Goal: Task Accomplishment & Management: Complete application form

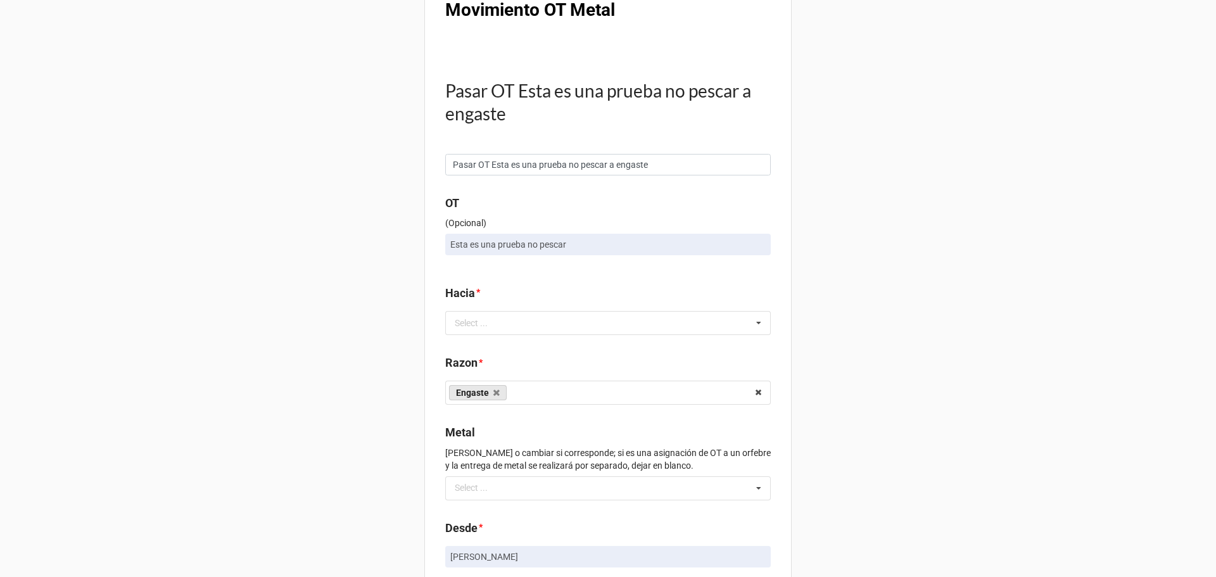
scroll to position [63, 0]
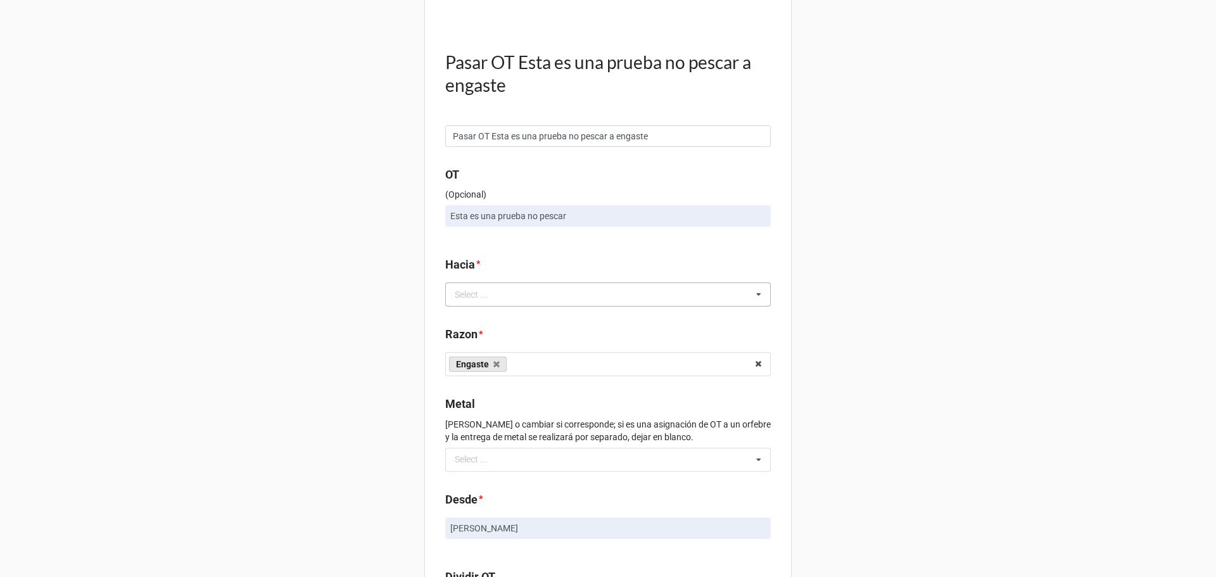
click at [534, 290] on div "Select ... No results found." at bounding box center [607, 294] width 325 height 24
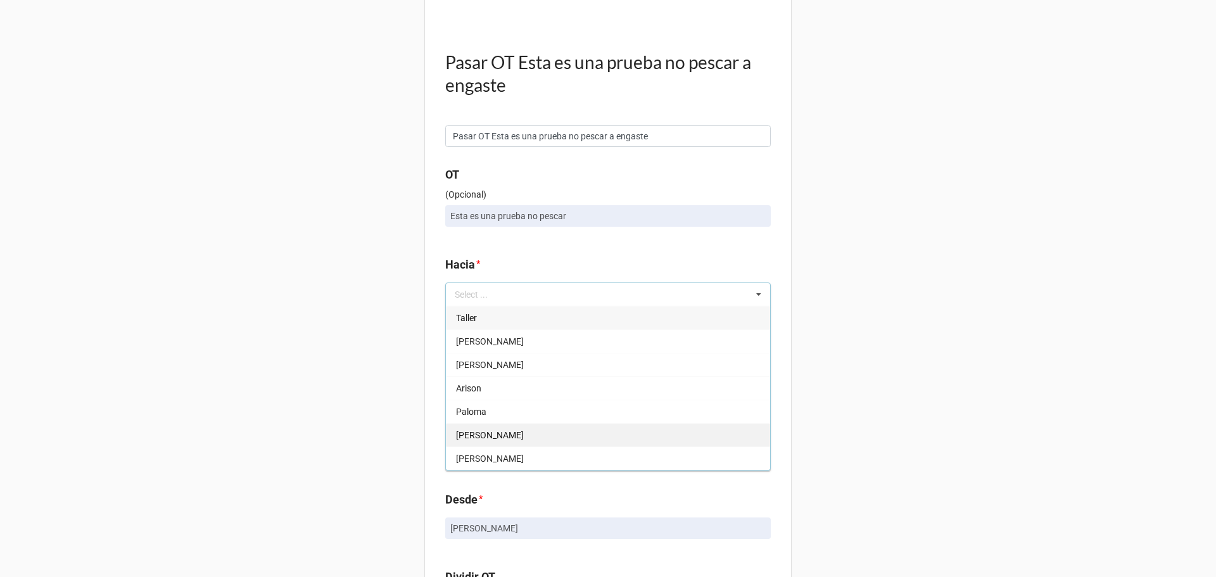
click at [479, 428] on div "[PERSON_NAME]" at bounding box center [608, 434] width 324 height 23
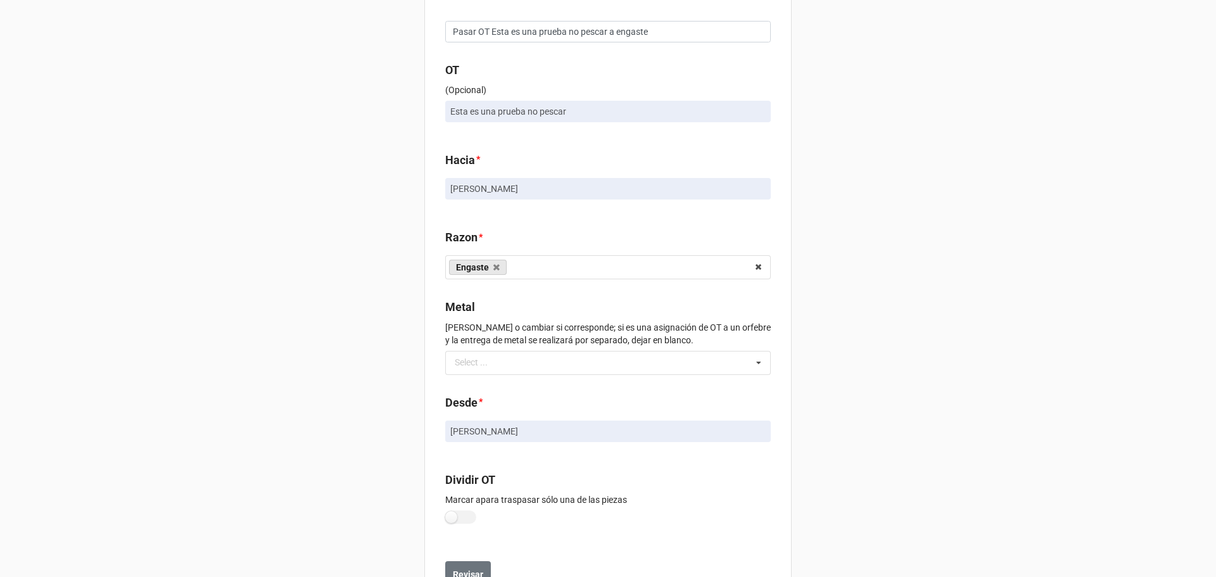
scroll to position [190, 0]
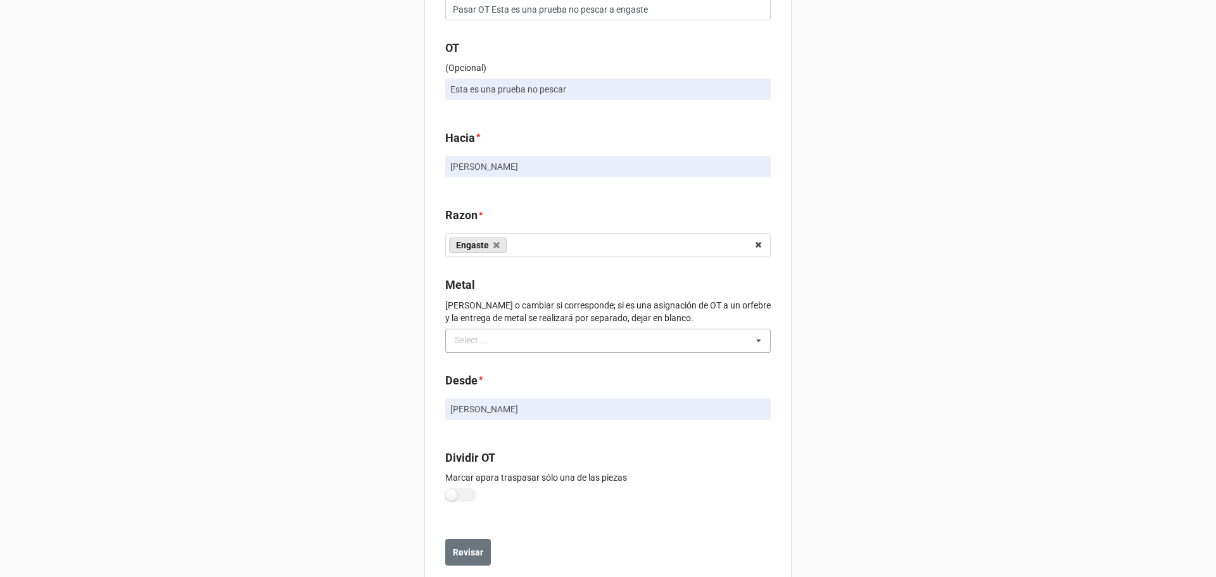
click at [499, 348] on div "Select ... No results found." at bounding box center [607, 341] width 325 height 24
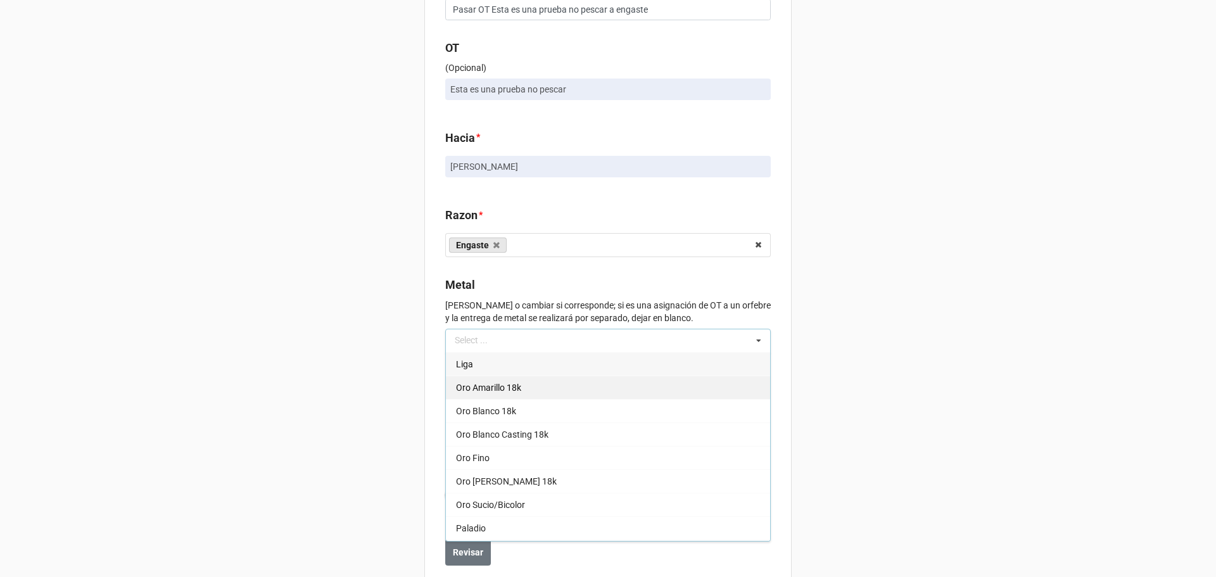
click at [496, 387] on span "Oro Amarillo 18k" at bounding box center [488, 387] width 65 height 10
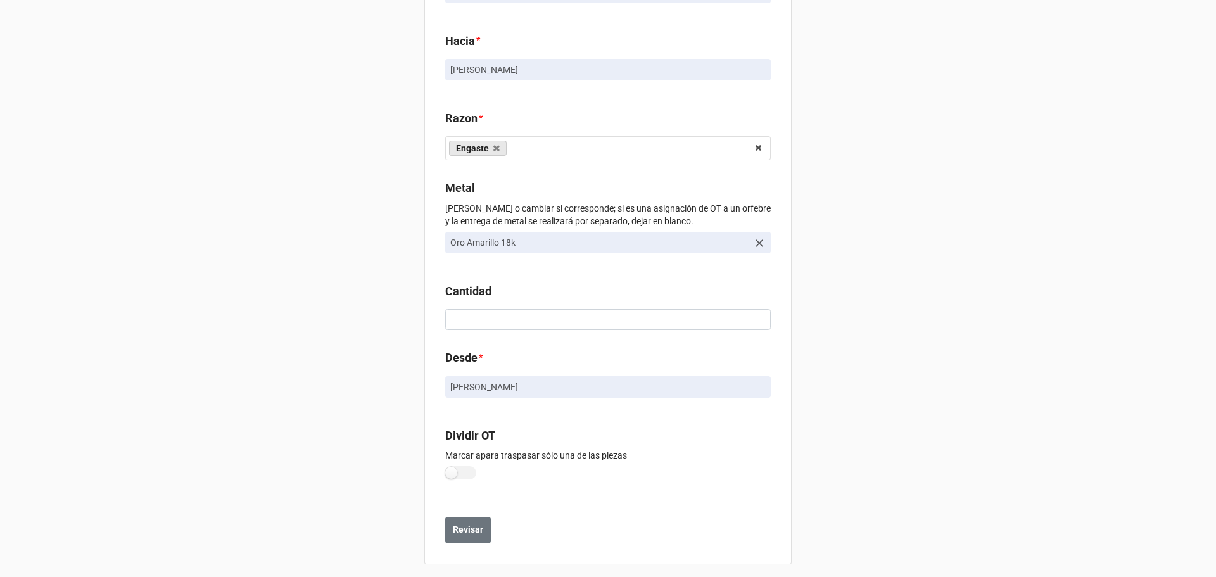
scroll to position [294, 0]
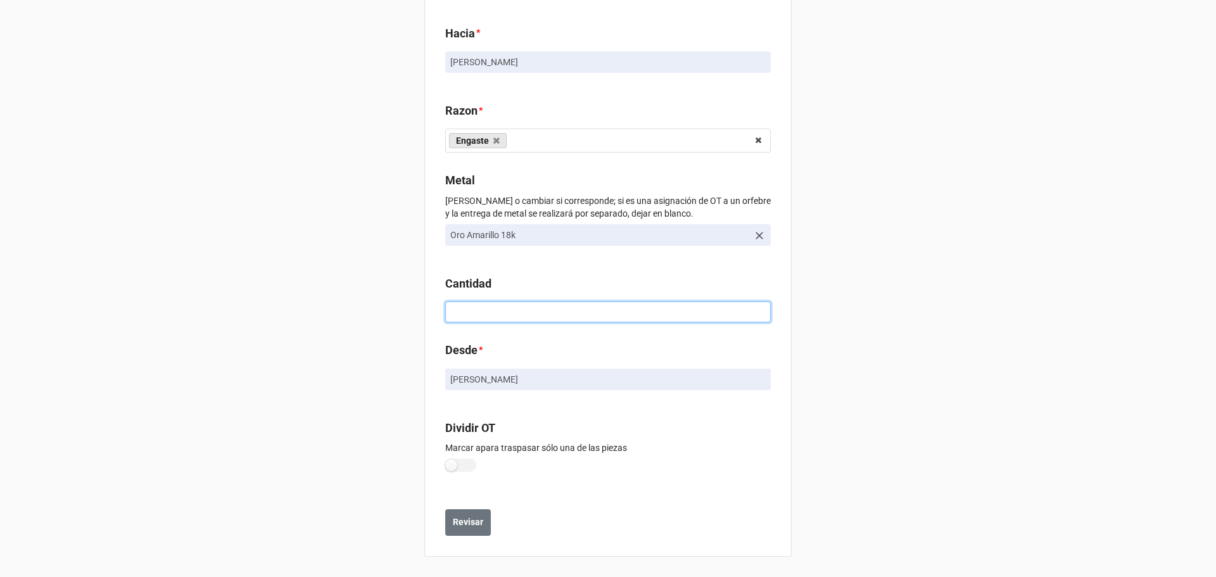
click at [481, 313] on input at bounding box center [607, 312] width 325 height 22
type input "1.8"
click at [445, 460] on label at bounding box center [460, 464] width 31 height 13
checkbox input "true"
click at [467, 524] on b "Revisar" at bounding box center [468, 521] width 30 height 13
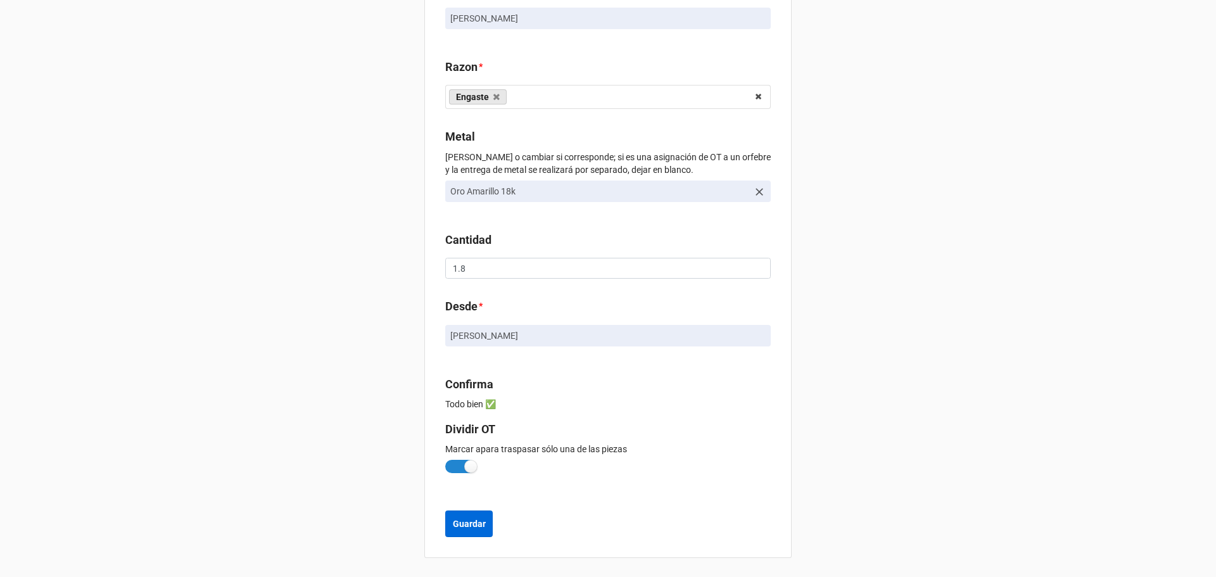
scroll to position [367, 0]
click at [455, 522] on b "Guardar" at bounding box center [469, 522] width 33 height 13
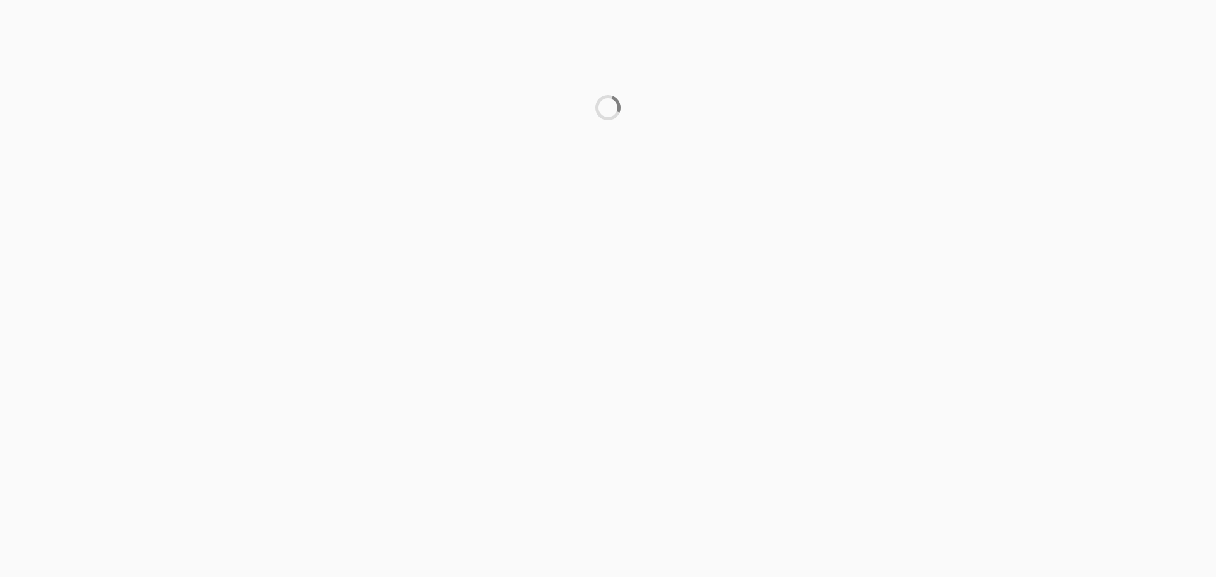
scroll to position [0, 0]
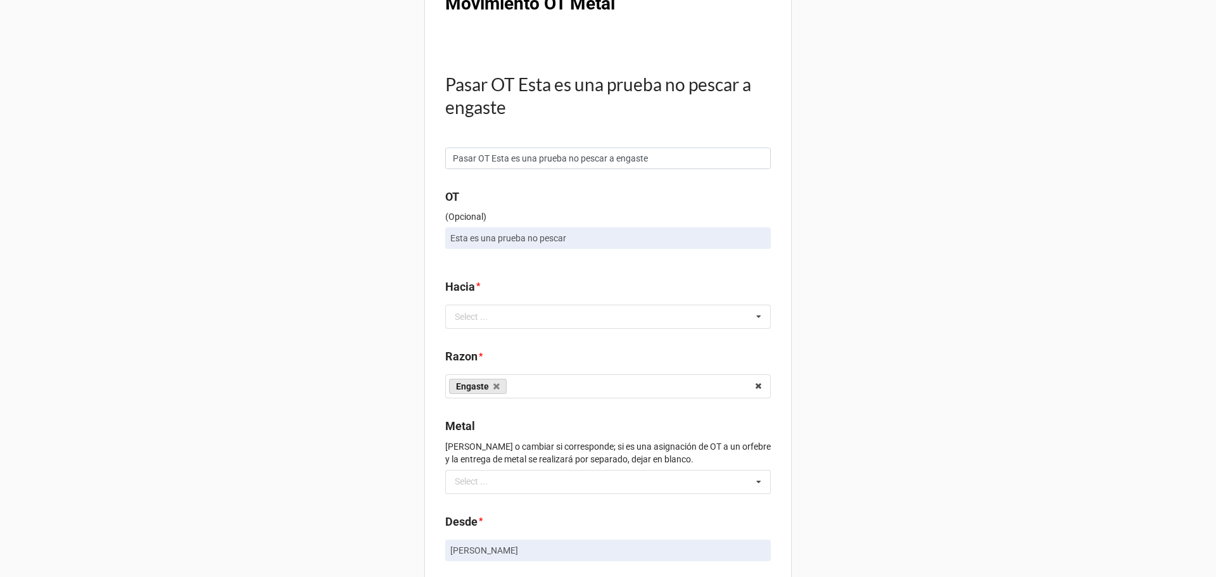
scroll to position [63, 0]
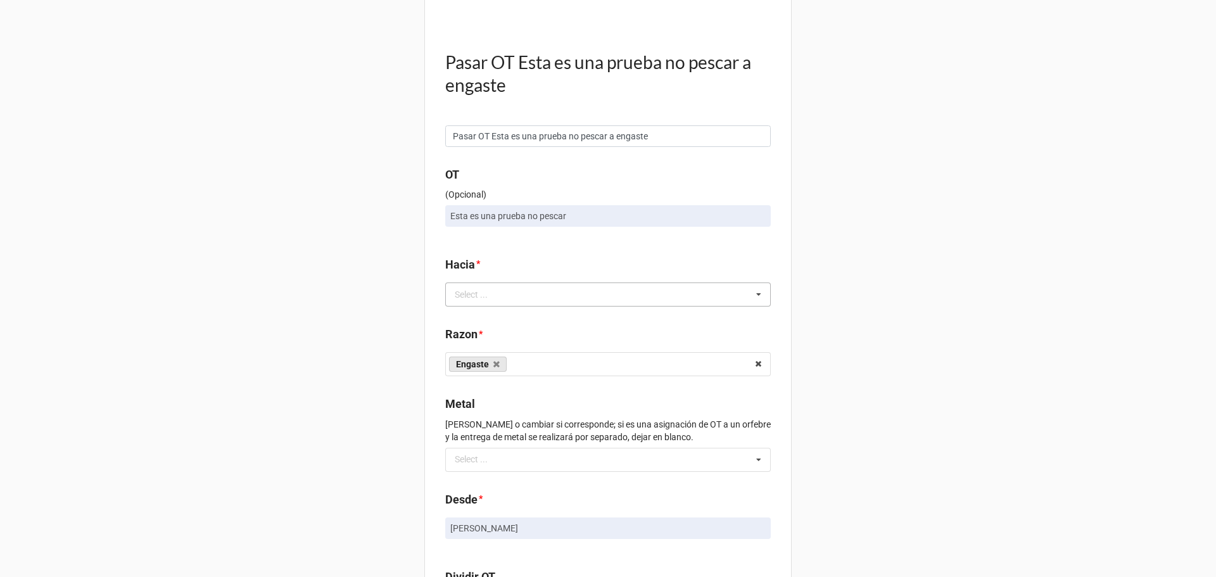
click at [492, 298] on div "Select ..." at bounding box center [478, 294] width 54 height 15
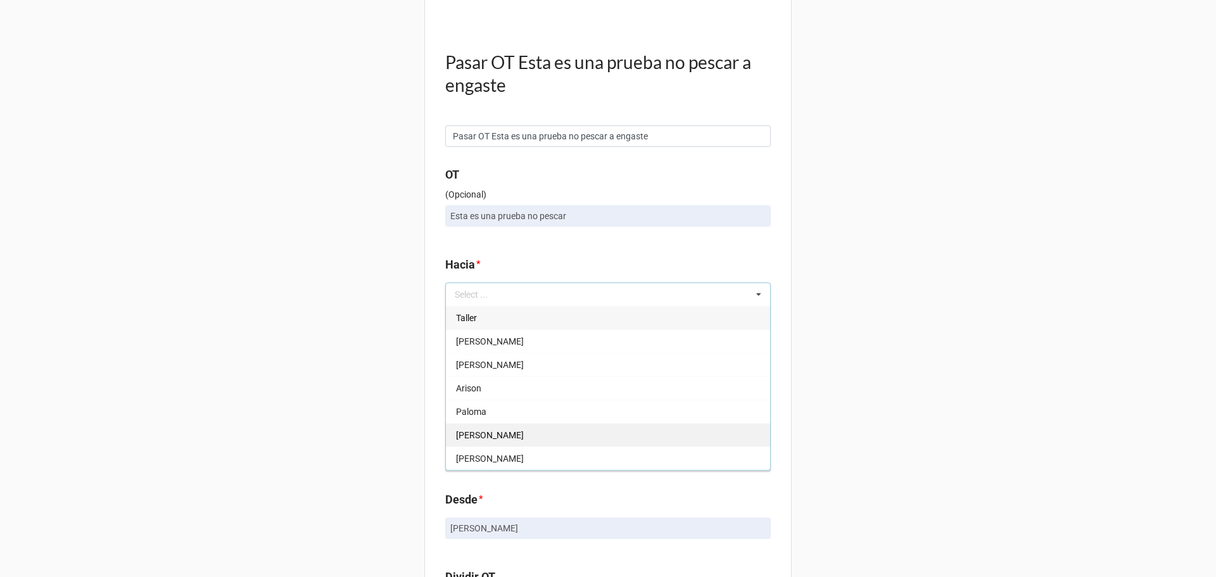
click at [479, 435] on div "Helen" at bounding box center [608, 434] width 324 height 23
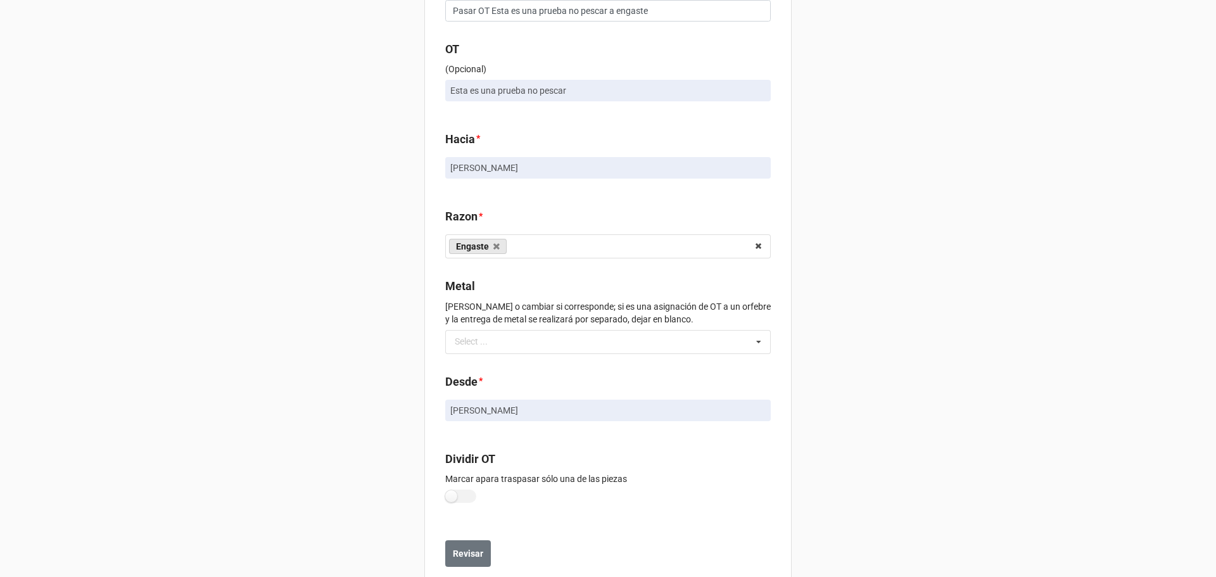
scroll to position [190, 0]
click at [546, 347] on div "Select ... No results found." at bounding box center [607, 341] width 325 height 24
click at [468, 411] on span "Oro Blanco 18k" at bounding box center [486, 411] width 60 height 10
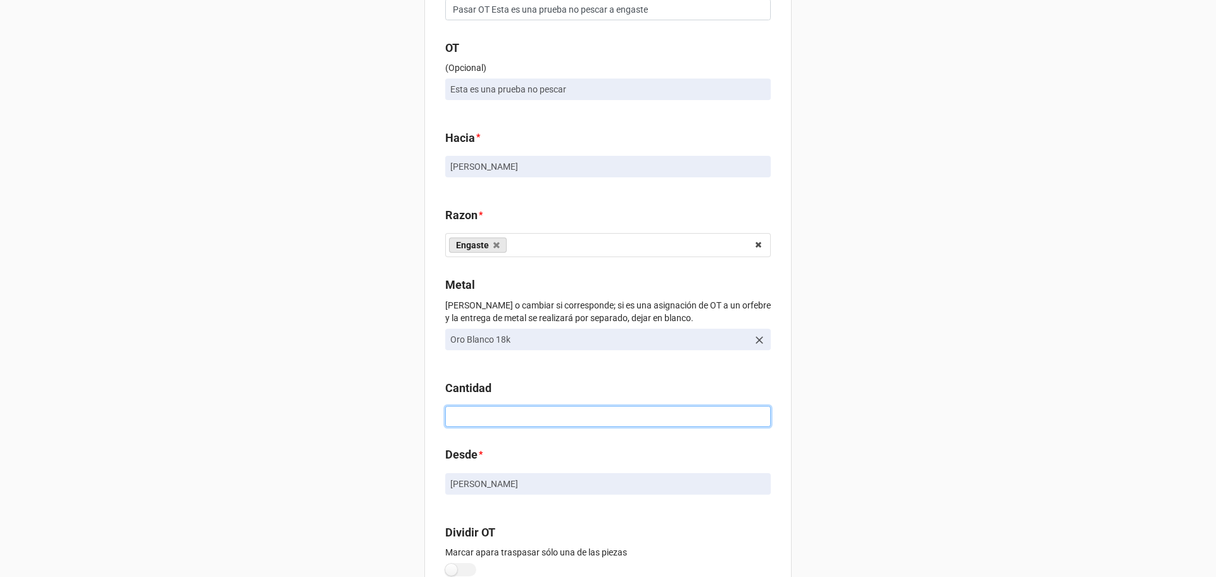
click at [469, 417] on input at bounding box center [607, 417] width 325 height 22
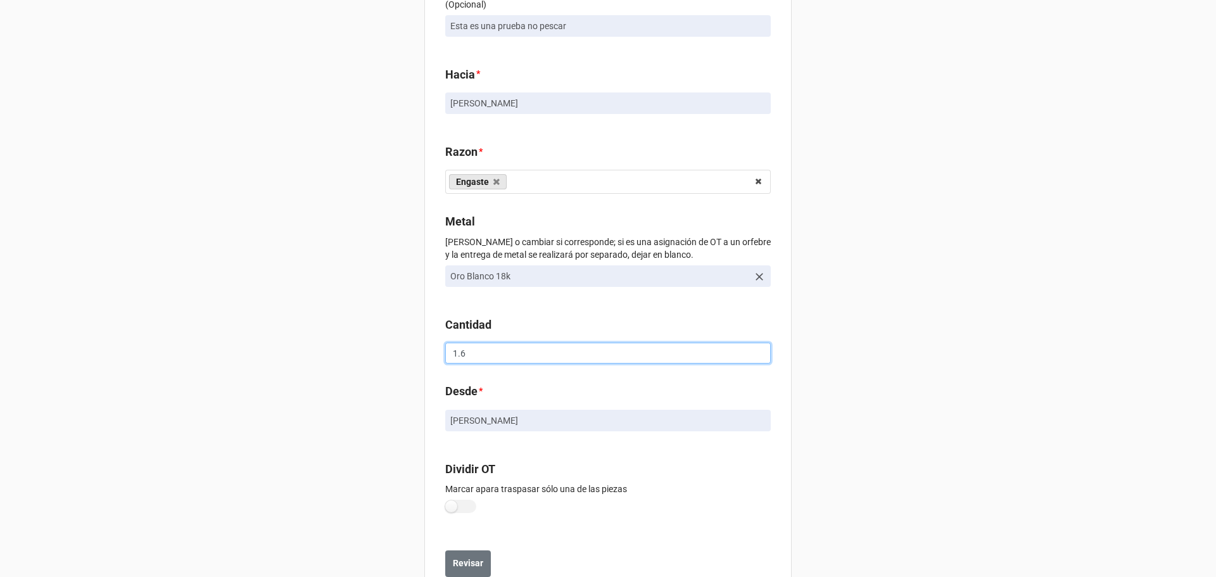
scroll to position [294, 0]
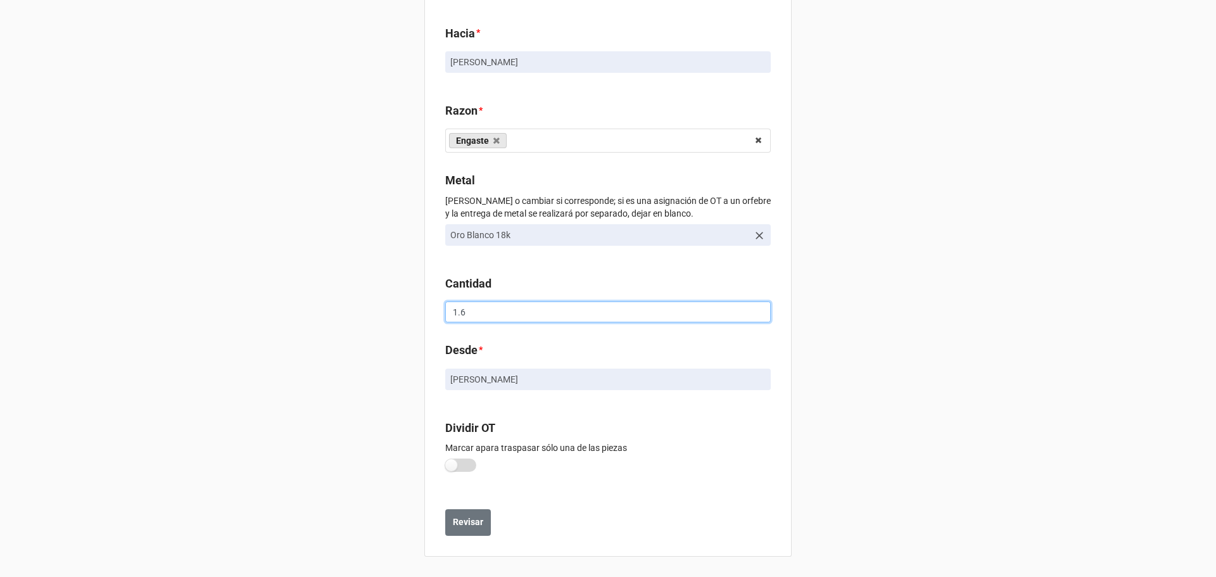
type input "1.6"
click at [446, 467] on label at bounding box center [460, 464] width 31 height 13
checkbox input "true"
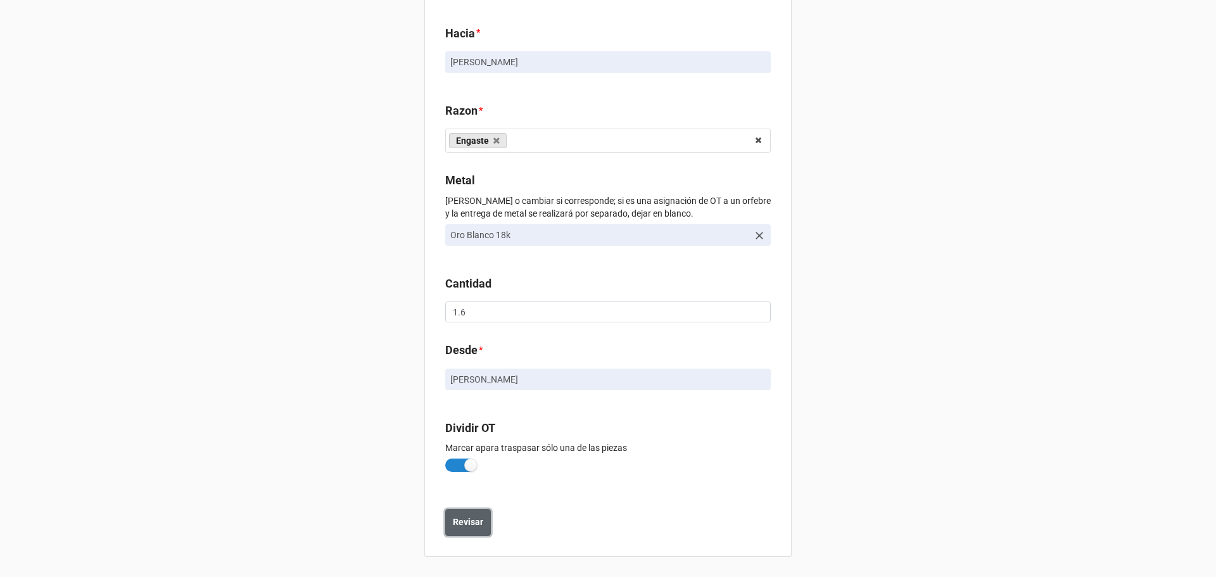
click at [474, 523] on b "Revisar" at bounding box center [468, 521] width 30 height 13
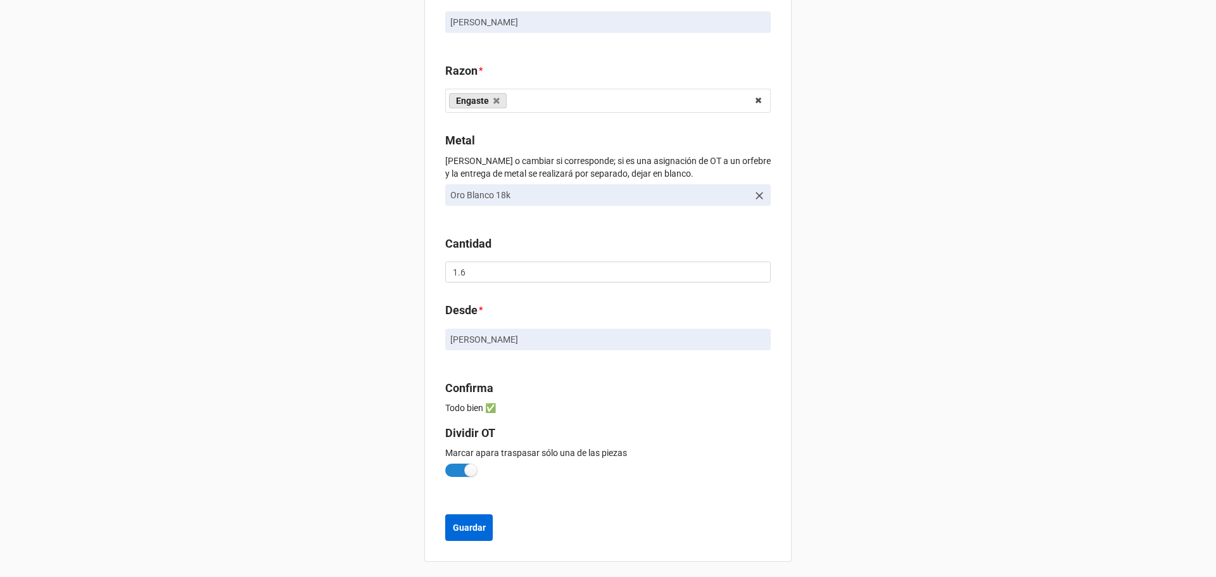
scroll to position [367, 0]
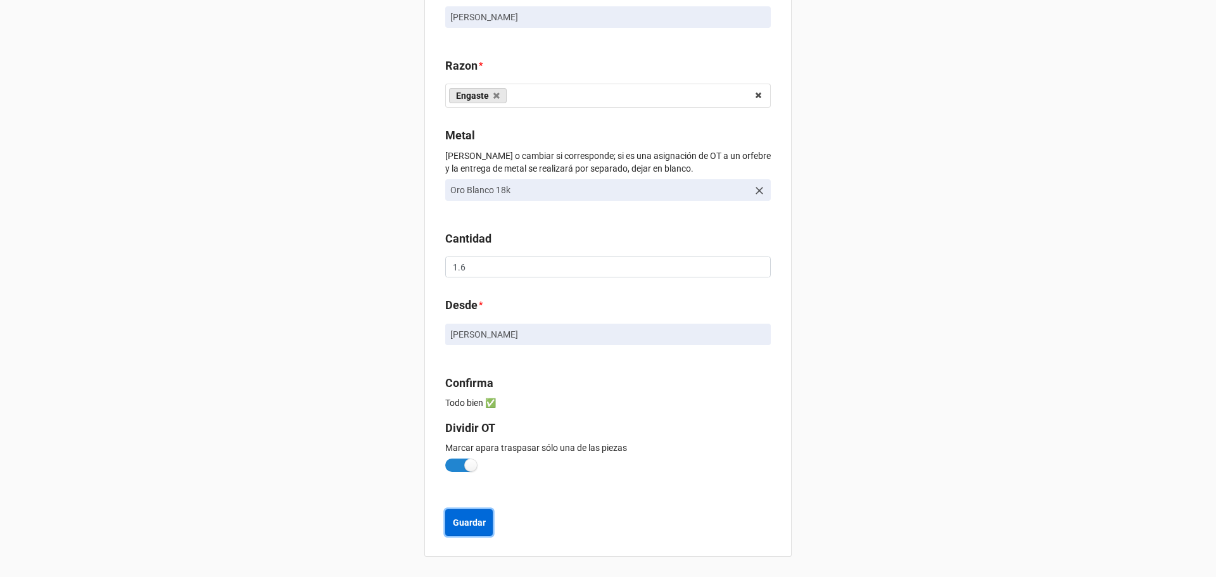
click at [460, 523] on b "Guardar" at bounding box center [469, 522] width 33 height 13
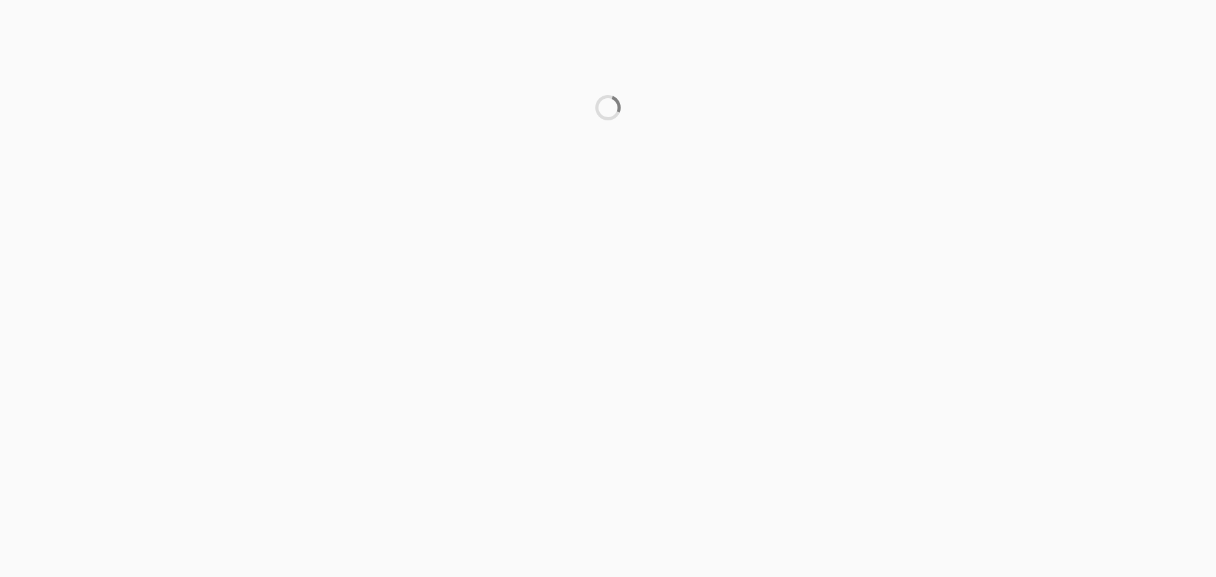
scroll to position [0, 0]
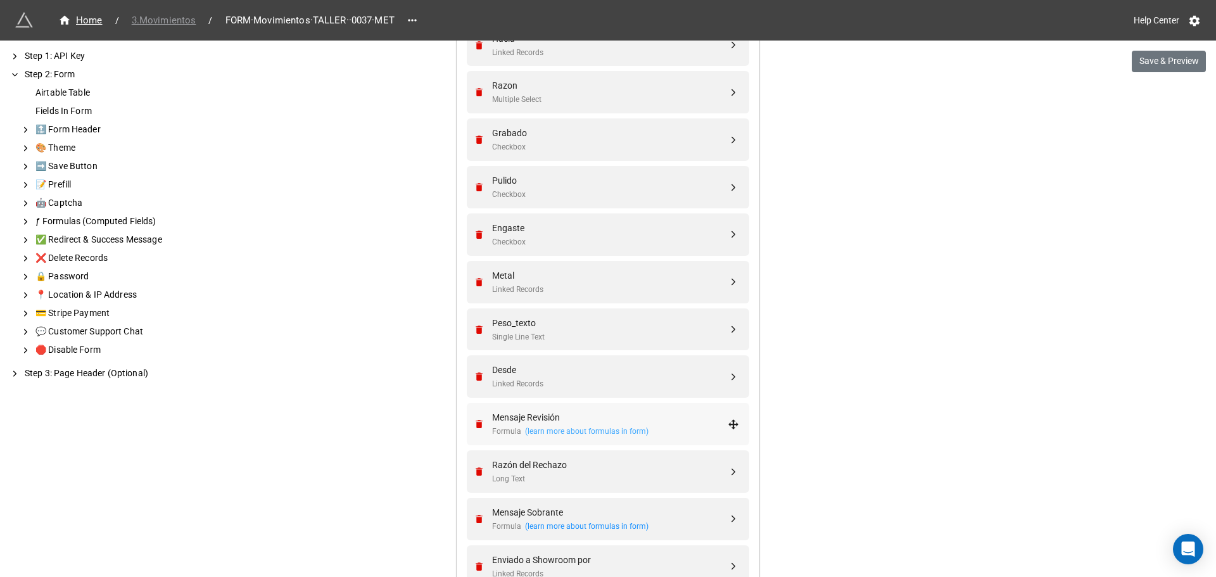
scroll to position [760, 0]
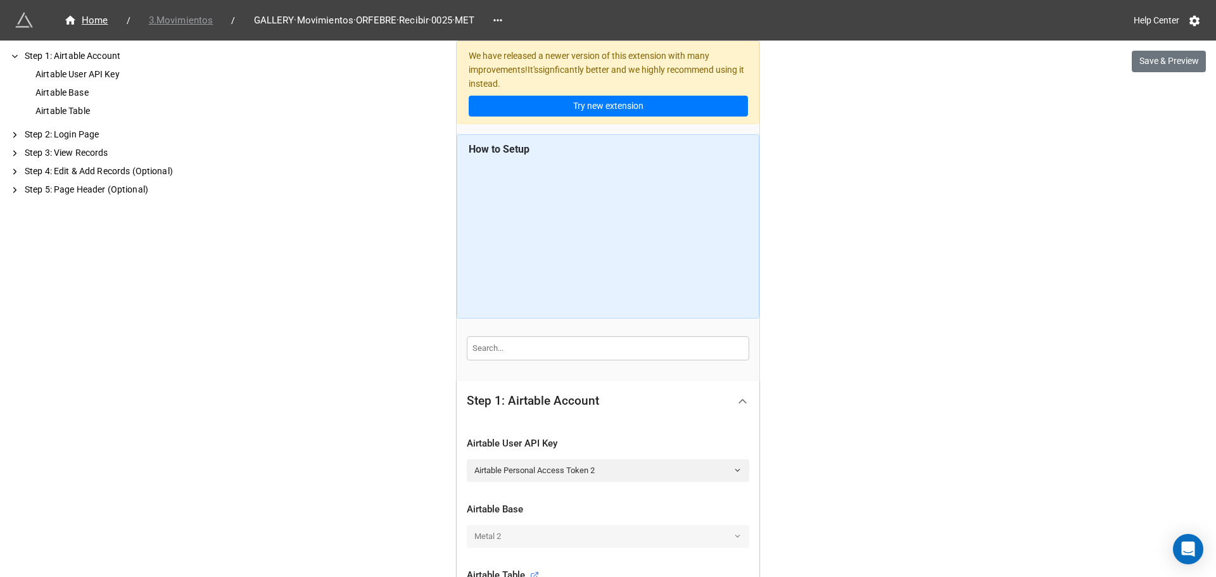
click at [187, 26] on span "3.Movimientos" at bounding box center [181, 20] width 80 height 15
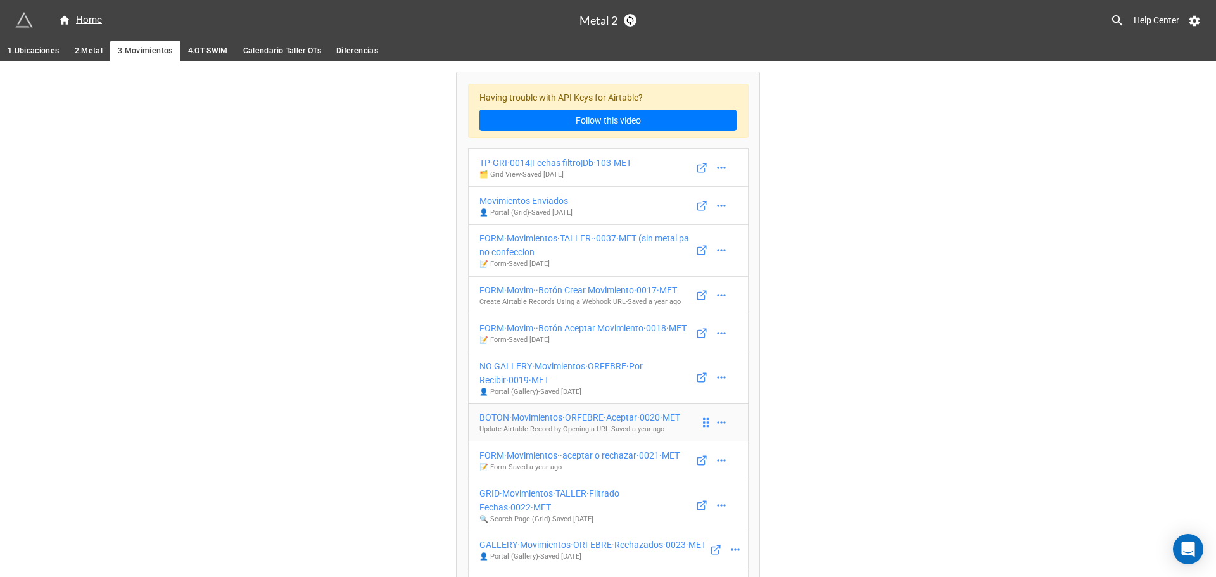
click at [621, 429] on p "Update Airtable Record by Opening a URL - Saved a year ago" at bounding box center [579, 429] width 201 height 10
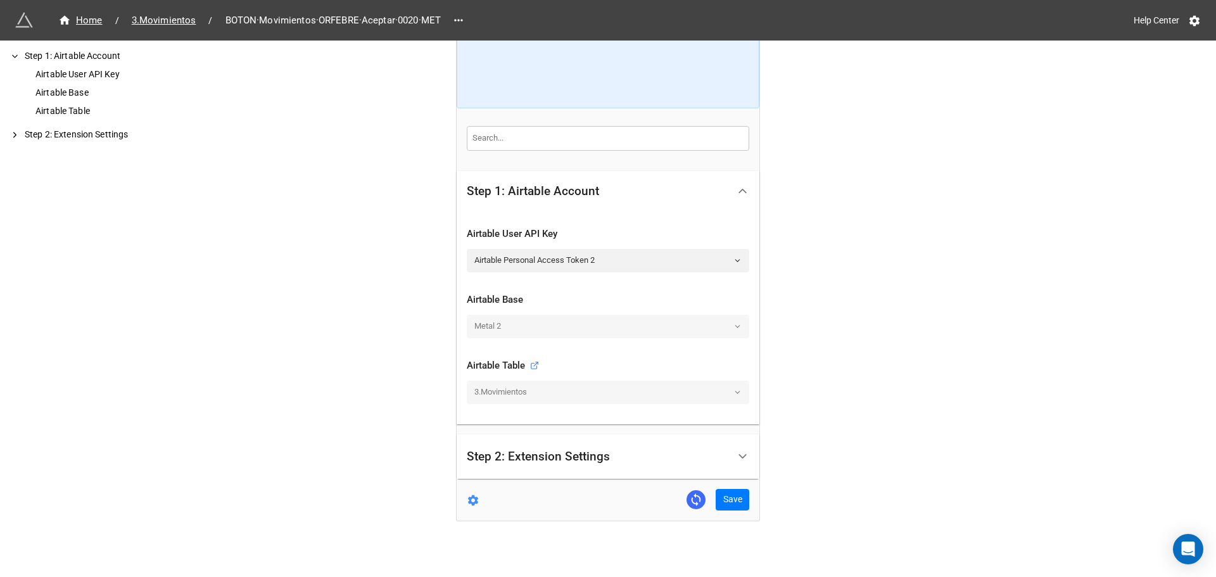
scroll to position [134, 0]
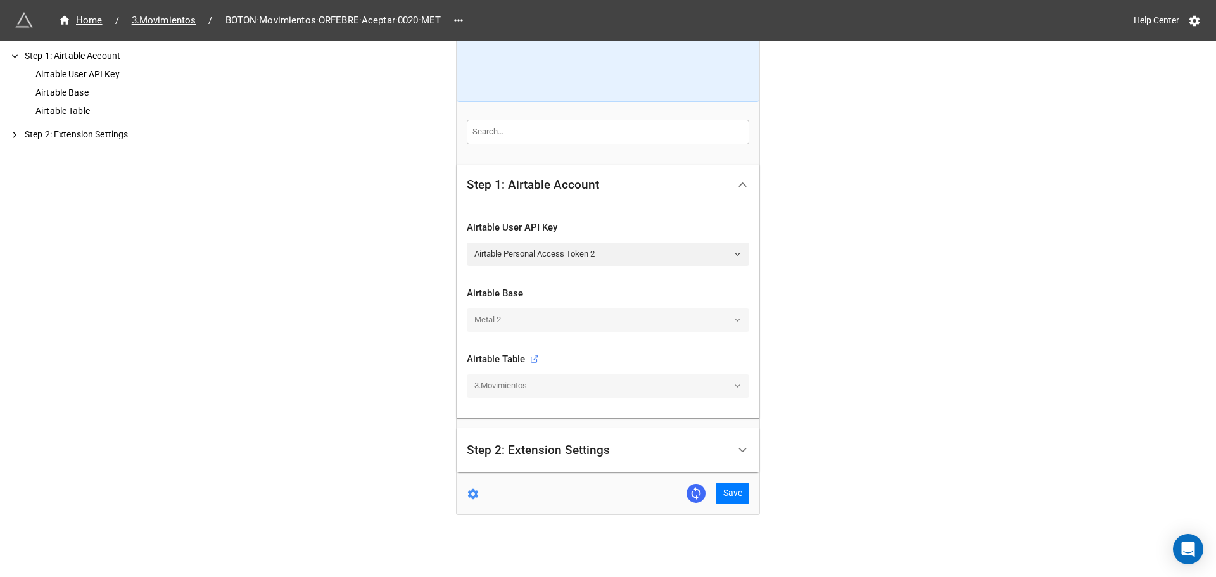
click at [638, 448] on div "Step 2: Extension Settings" at bounding box center [597, 451] width 261 height 30
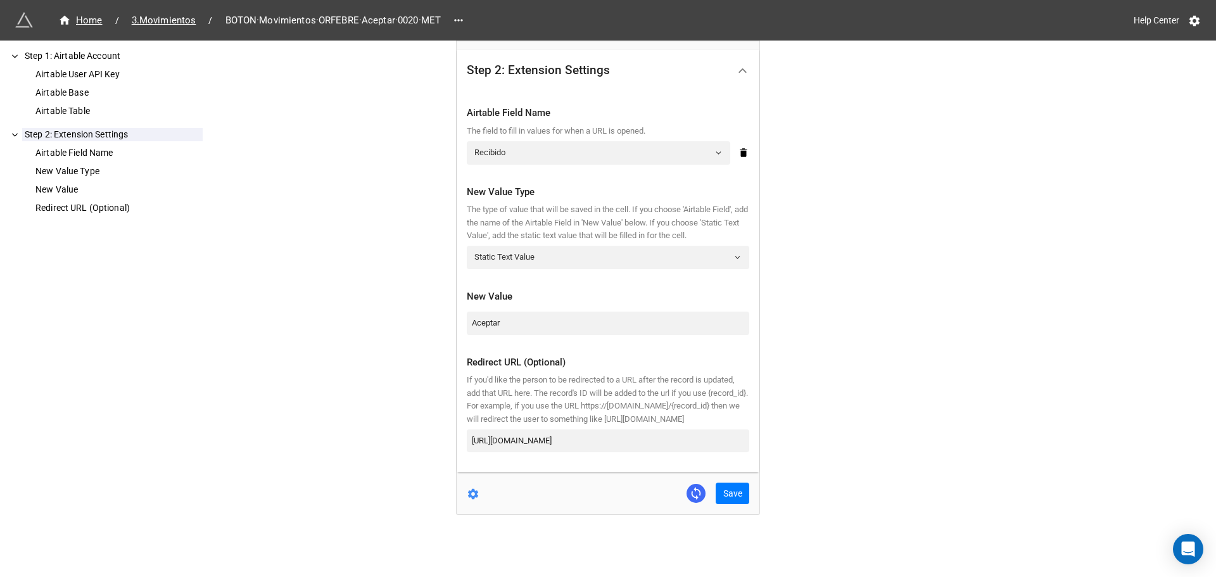
scroll to position [305, 0]
click at [462, 495] on div "Save" at bounding box center [602, 493] width 293 height 22
click at [470, 493] on icon at bounding box center [473, 494] width 13 height 13
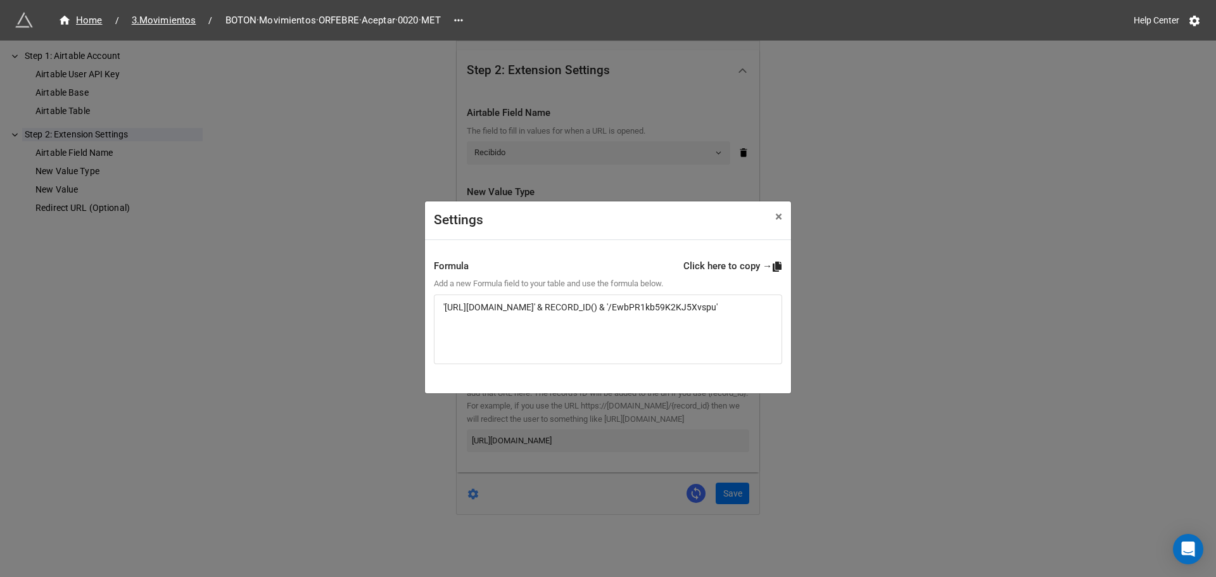
click at [551, 461] on div "Settings × Close Formula Click here to copy → Add a new Formula field to your t…" at bounding box center [608, 329] width 1216 height 577
